Goal: Check status: Check status

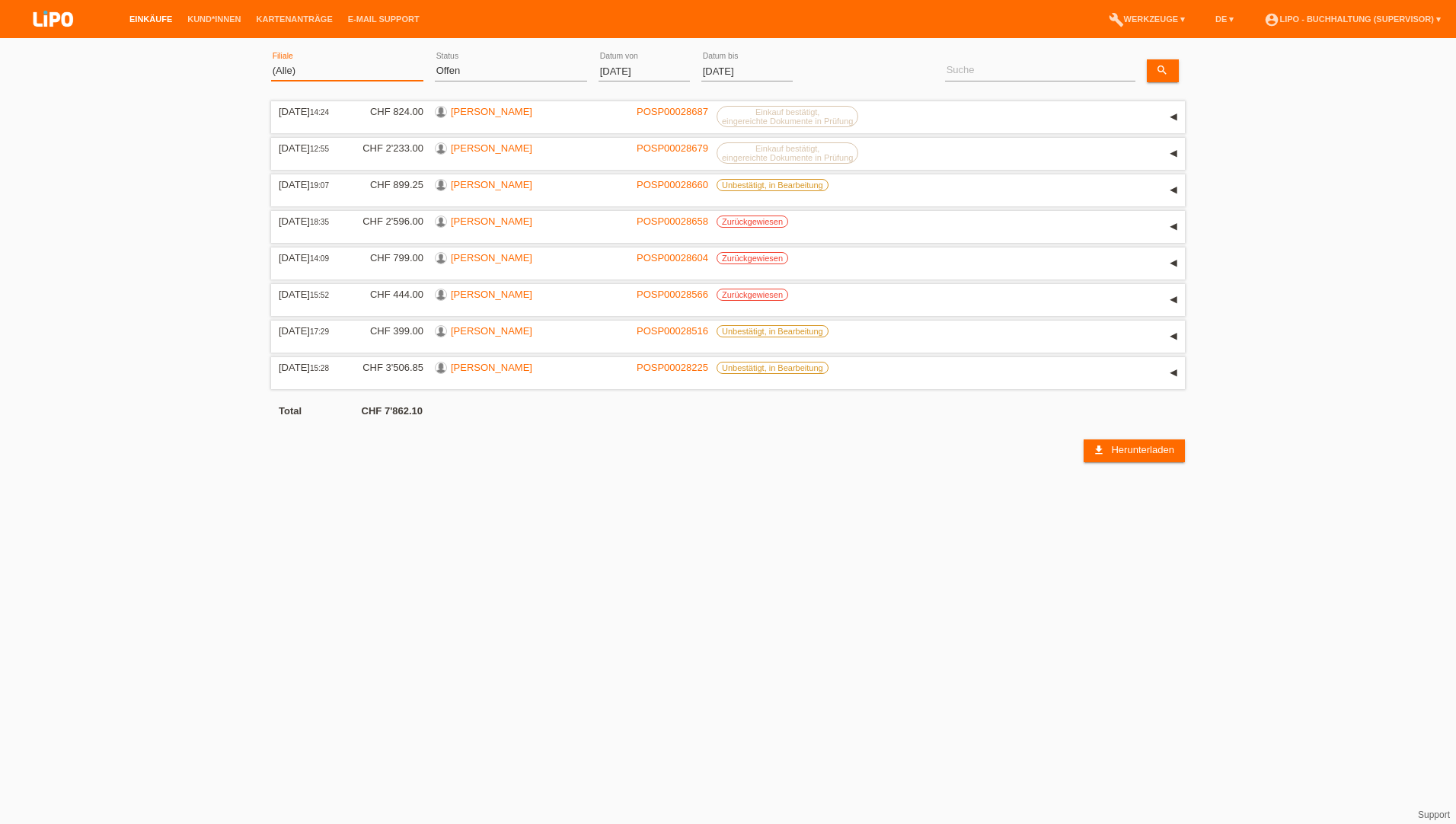
click at [308, 69] on select "(Alle) Aarau Biel Conthey Contone Delémont Dietikon Dietlikon Egerkingen Emmen …" at bounding box center [347, 70] width 153 height 18
select select "772"
click at [271, 61] on select "(Alle) Aarau Biel Conthey Contone Delémont Dietikon Dietlikon Egerkingen Emmen …" at bounding box center [347, 70] width 153 height 18
click at [500, 78] on select "(Alle) Neu Offen Zurückgewiesen Zurückgetreten / Storniert Abgeschlossen" at bounding box center [511, 70] width 153 height 18
select select "ALL"
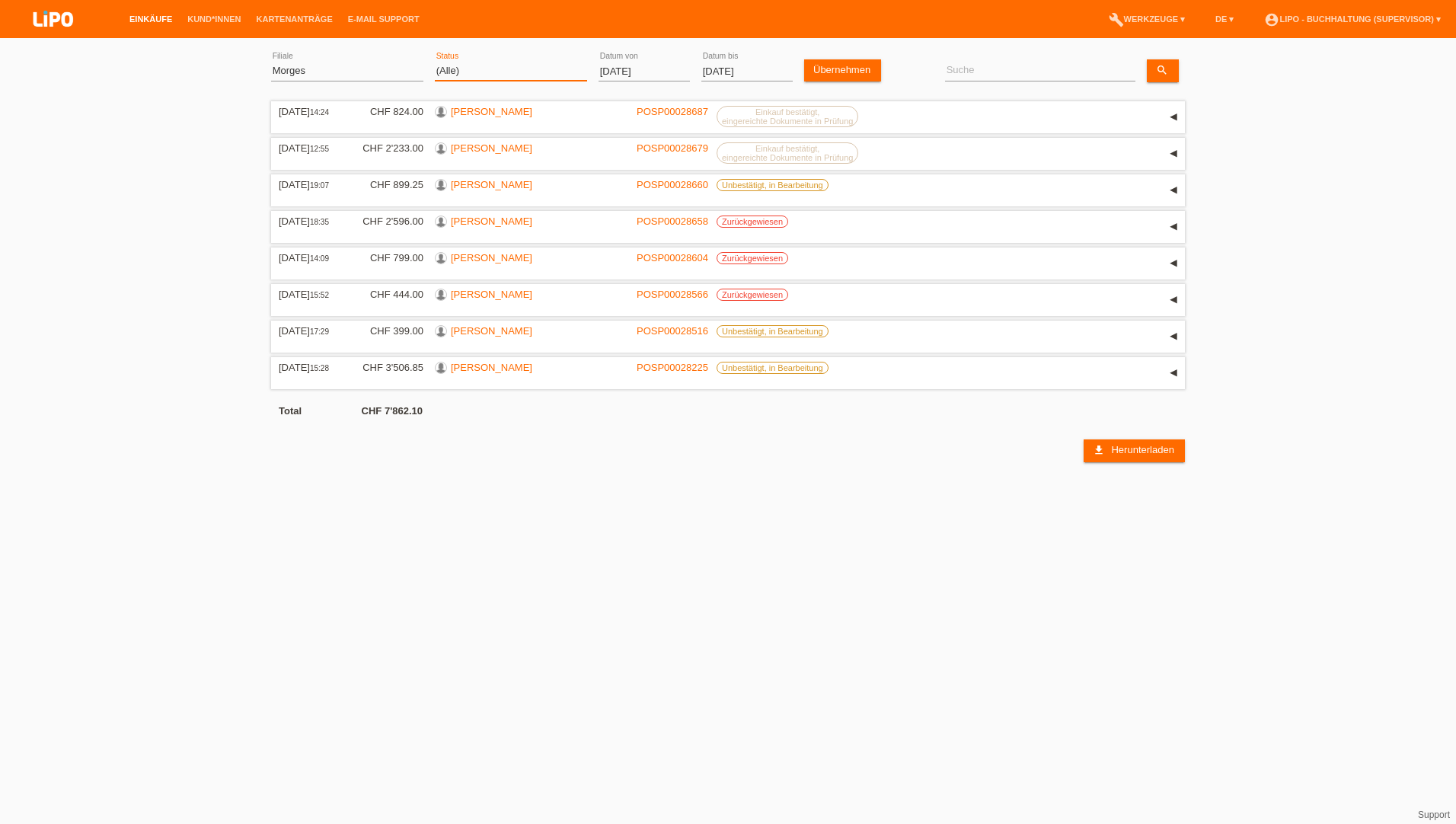
click at [435, 61] on select "(Alle) Neu Offen Zurückgewiesen Zurückgetreten / Storniert Abgeschlossen" at bounding box center [511, 70] width 153 height 18
click at [625, 64] on input "[DATE]" at bounding box center [644, 71] width 91 height 19
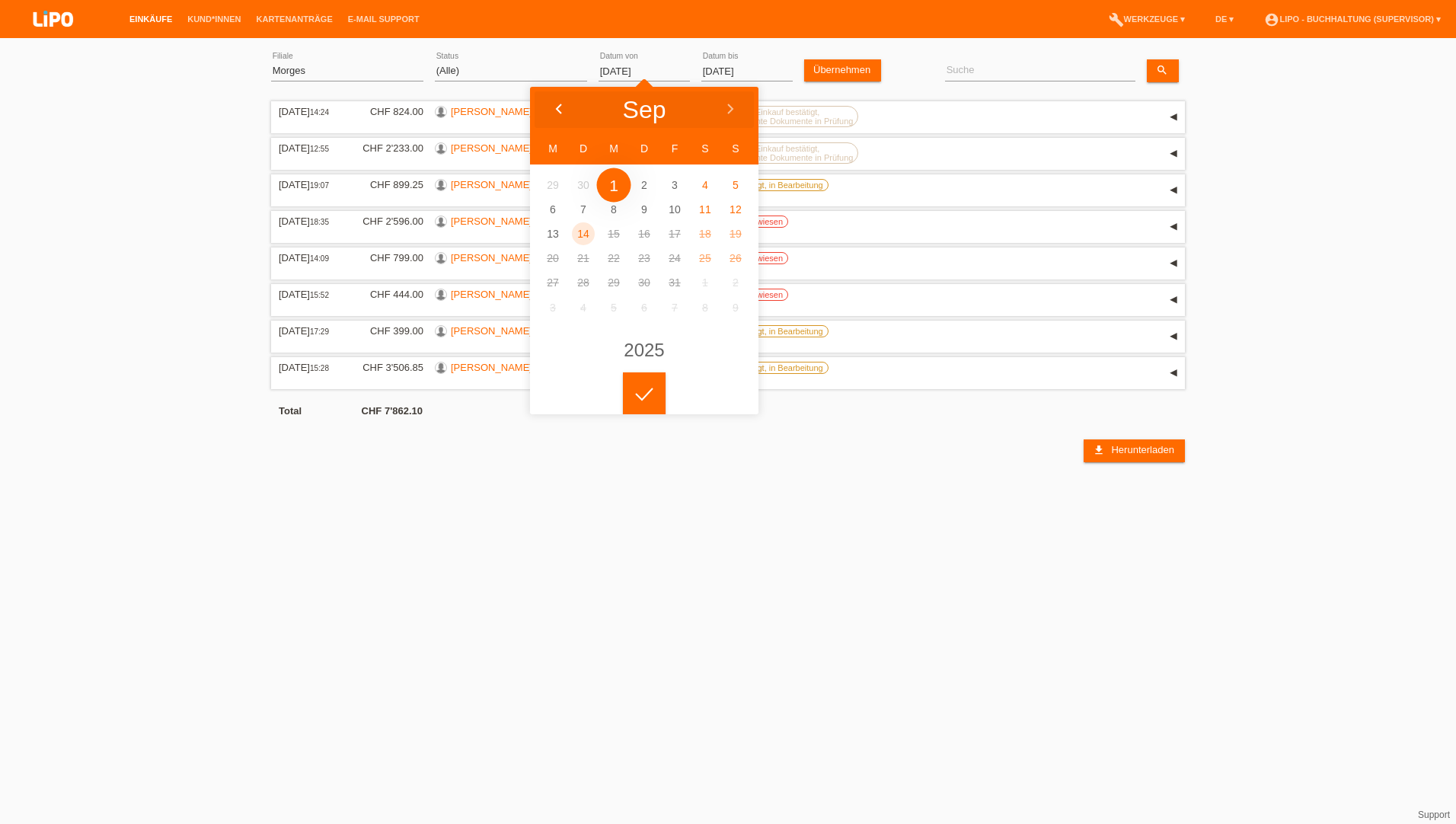
click at [561, 106] on icon at bounding box center [559, 110] width 12 height 12
type input "[DATE]"
click at [655, 388] on icon at bounding box center [644, 395] width 25 height 14
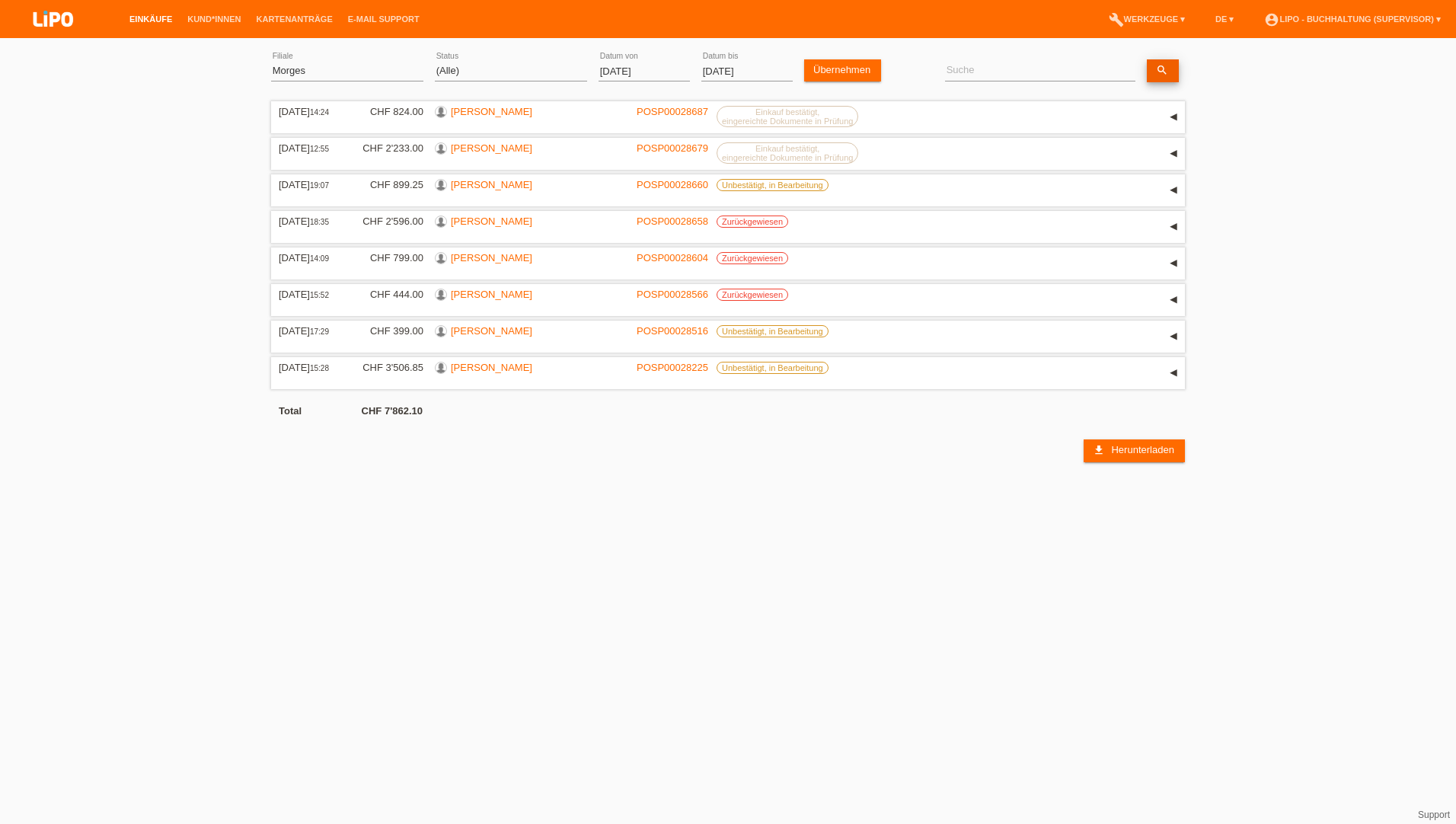
click at [1166, 64] on icon "search" at bounding box center [1162, 70] width 12 height 12
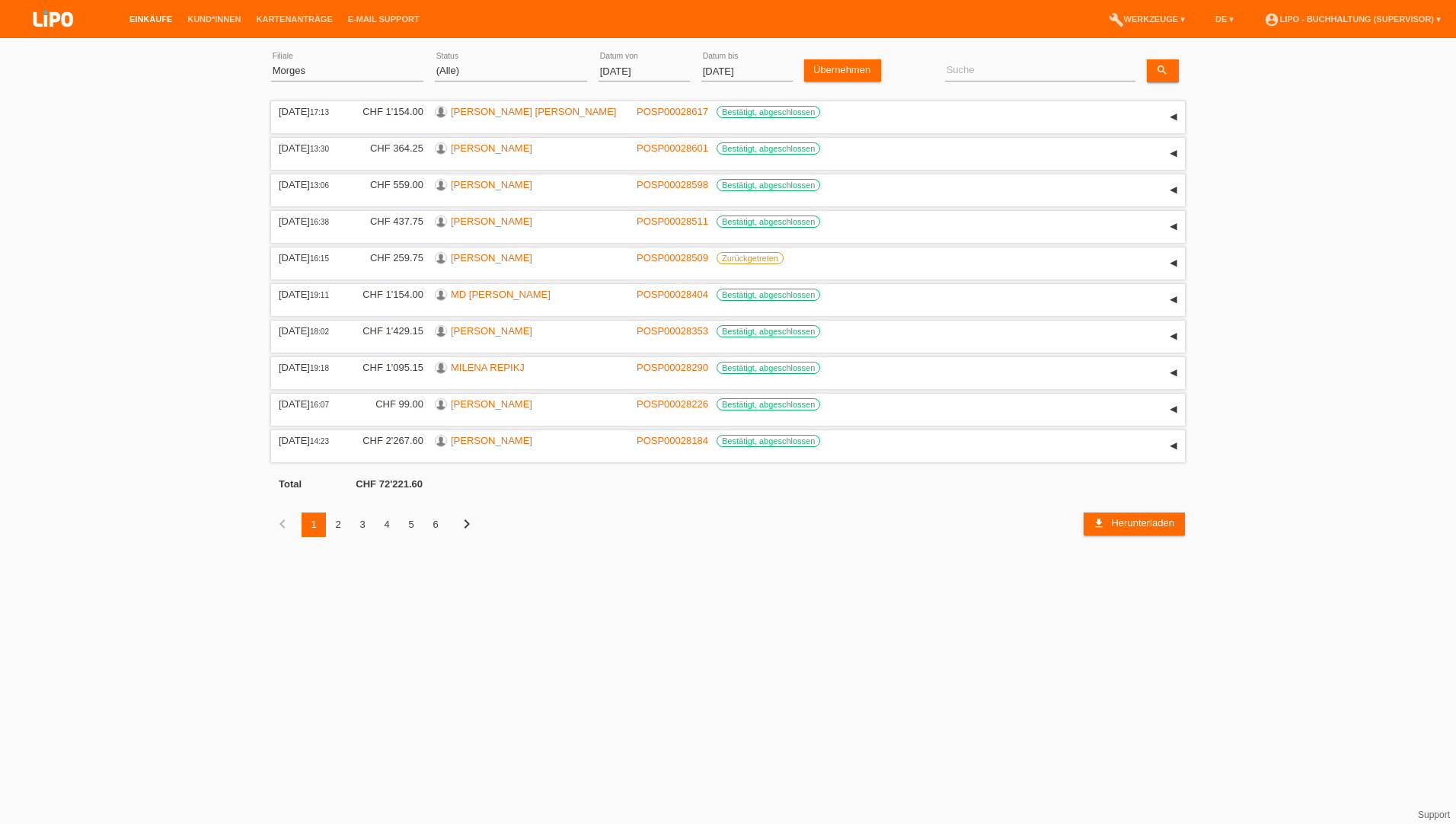
click at [430, 527] on div "6" at bounding box center [436, 524] width 25 height 25
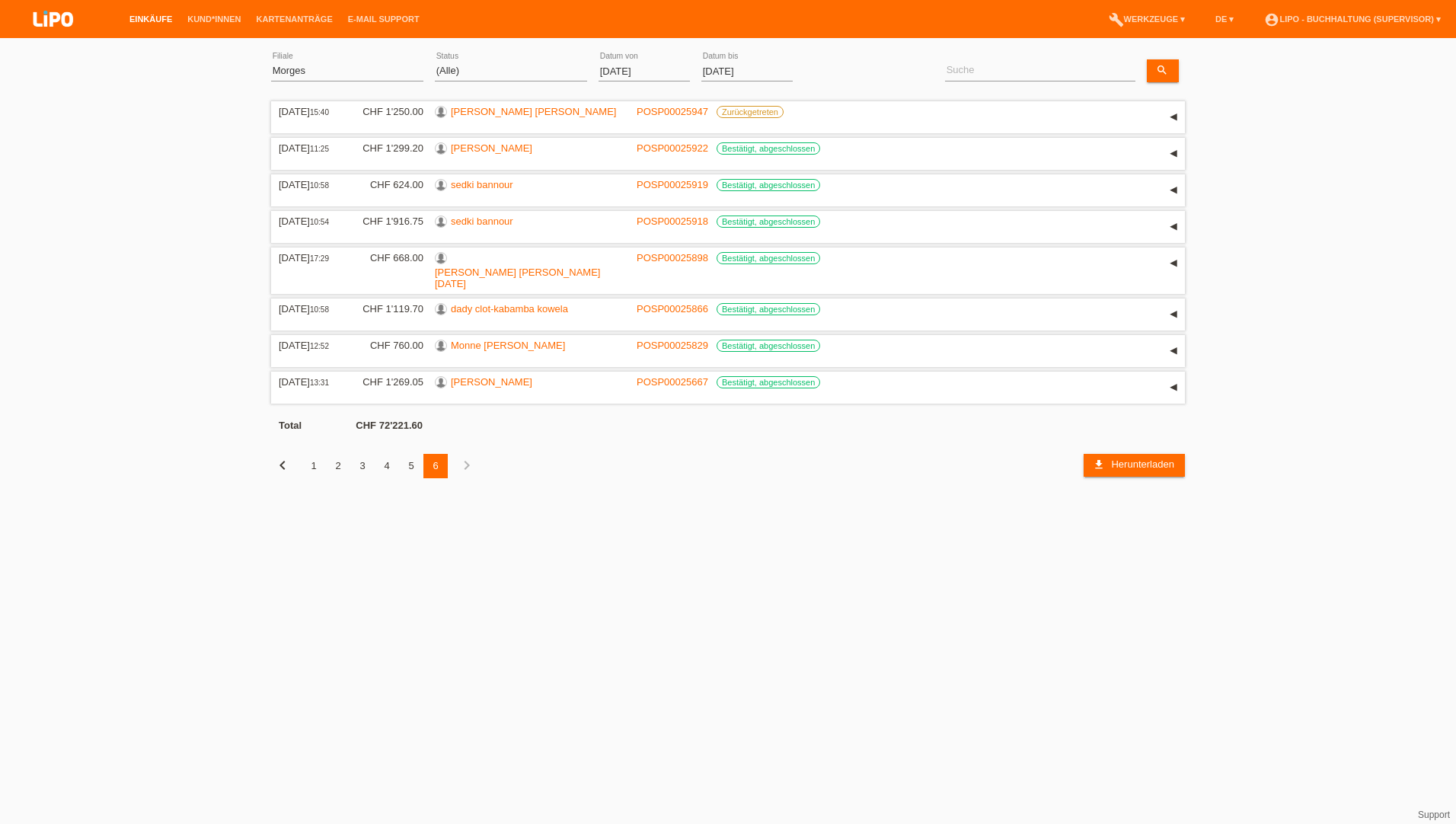
click at [412, 468] on div "5" at bounding box center [411, 466] width 25 height 25
